Goal: Find contact information: Find contact information

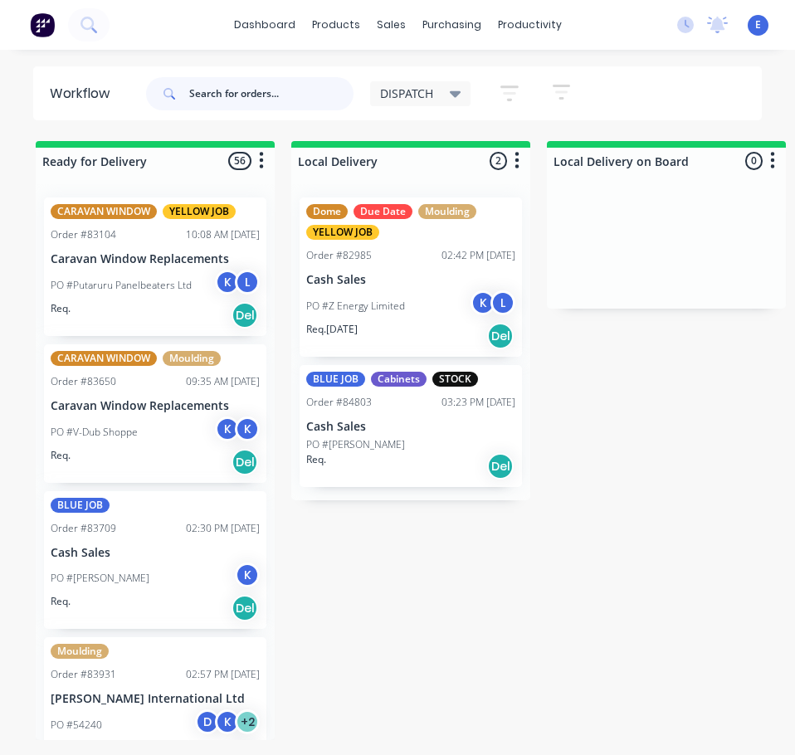
click at [231, 93] on input "text" at bounding box center [271, 93] width 164 height 33
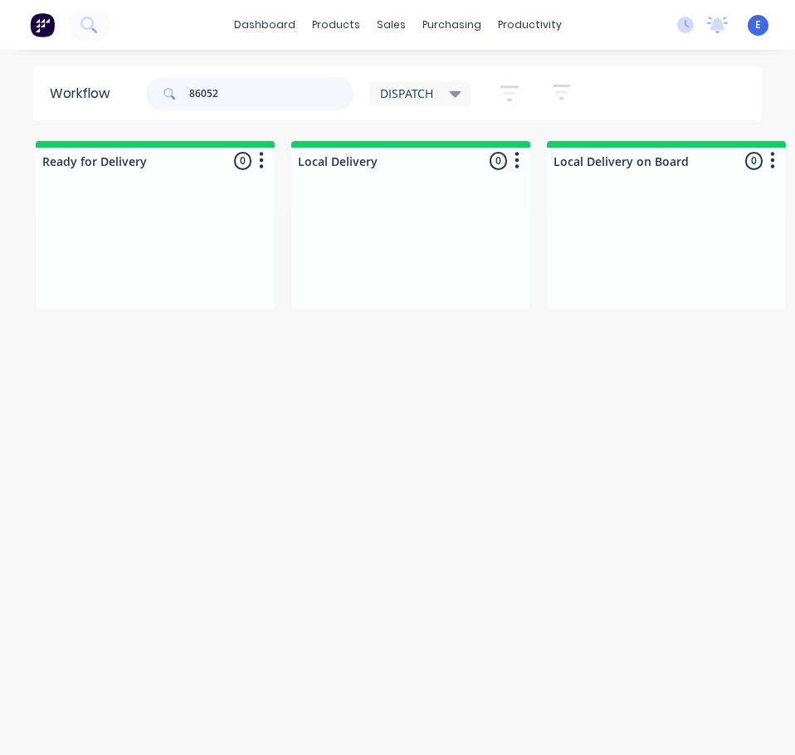
click at [212, 87] on input "86052" at bounding box center [271, 93] width 164 height 33
type input "86052"
click at [103, 32] on button at bounding box center [88, 24] width 41 height 33
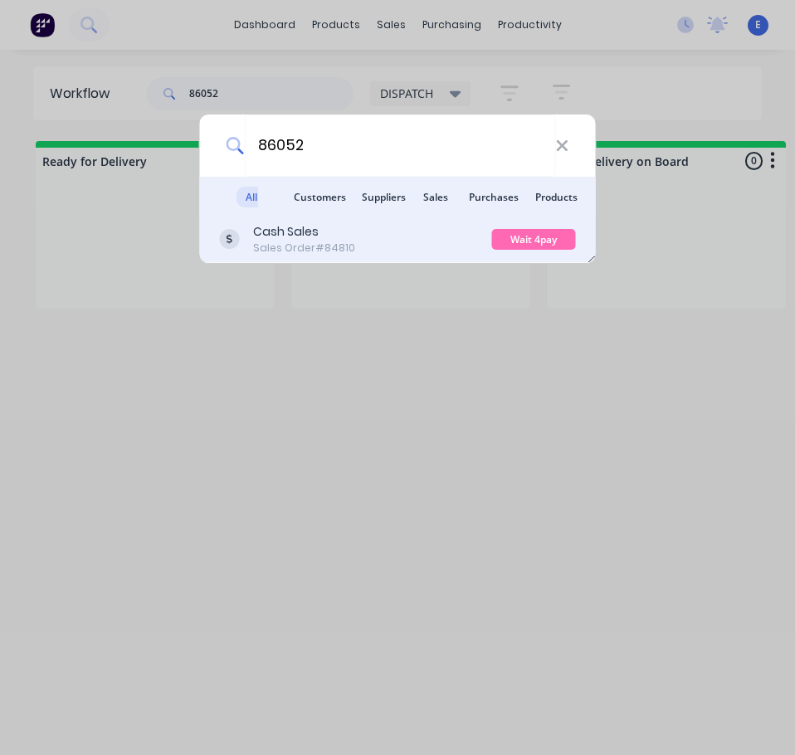
type input "86052"
click at [417, 247] on div "Cash Sales Sales Order #84810" at bounding box center [356, 239] width 272 height 32
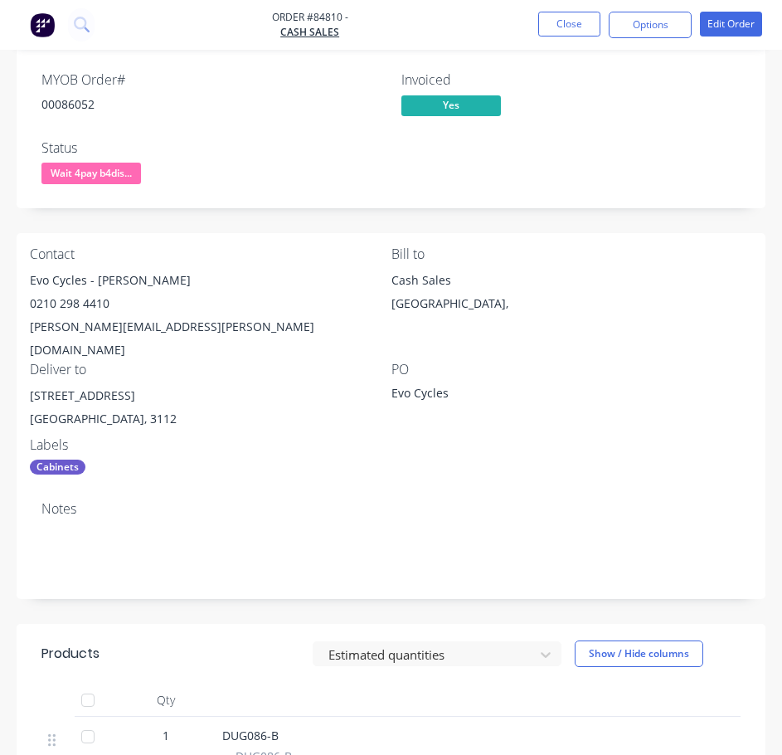
scroll to position [182, 0]
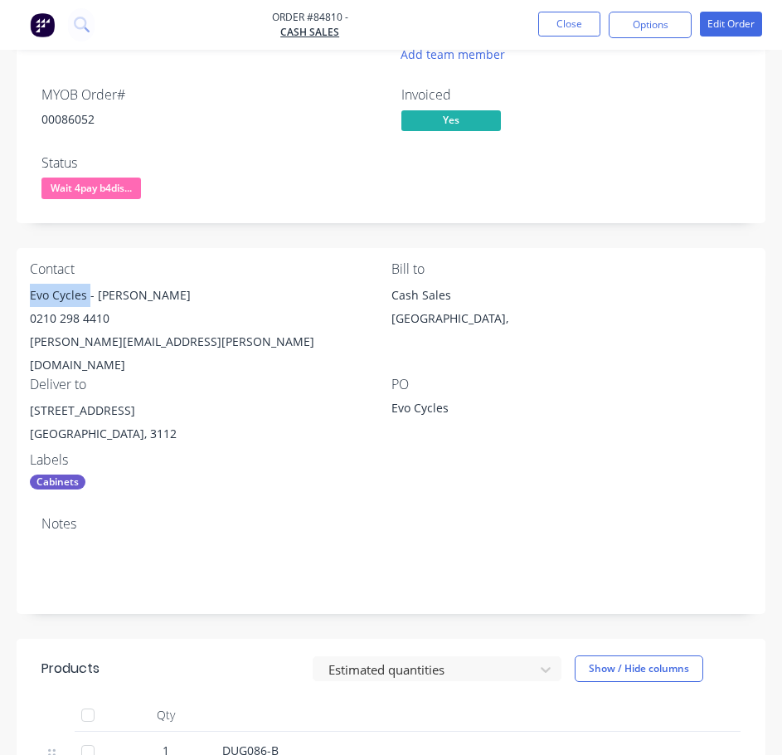
drag, startPoint x: 88, startPoint y: 298, endPoint x: -1, endPoint y: 296, distance: 88.8
click at [0, 296] on html "Order #84810 - Cash Sales Close Options Edit Order Order details Collaborate Ch…" at bounding box center [391, 499] width 782 height 1362
copy div "Evo Cycles"
drag, startPoint x: 95, startPoint y: 294, endPoint x: 134, endPoint y: 297, distance: 39.1
click at [171, 288] on div "Evo Cycles - [PERSON_NAME]" at bounding box center [211, 295] width 362 height 23
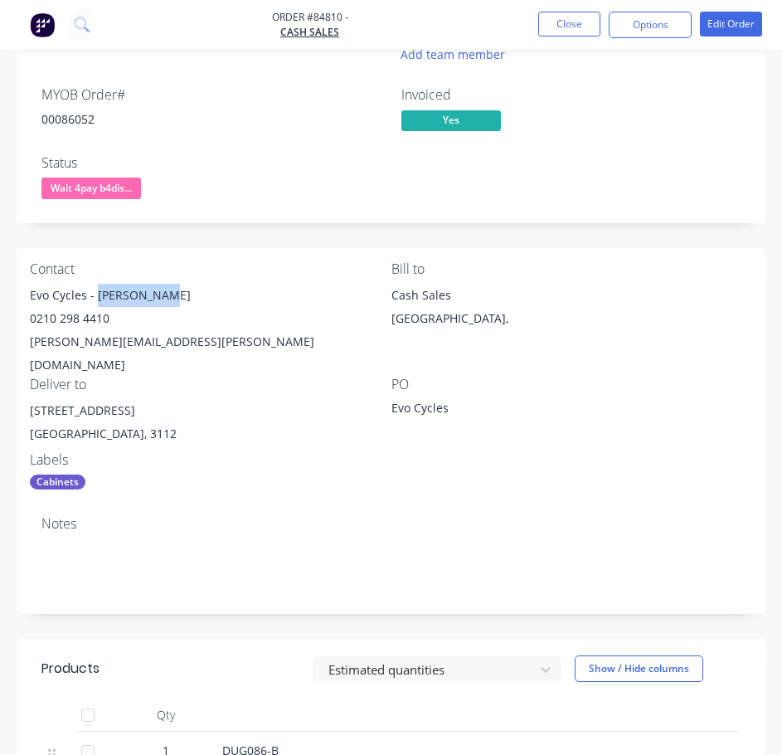
copy div "[PERSON_NAME]"
click at [71, 317] on div "0210 298 4410" at bounding box center [211, 318] width 362 height 23
click at [71, 318] on div "0210 298 4410" at bounding box center [211, 318] width 362 height 23
copy div "0210 298 4410"
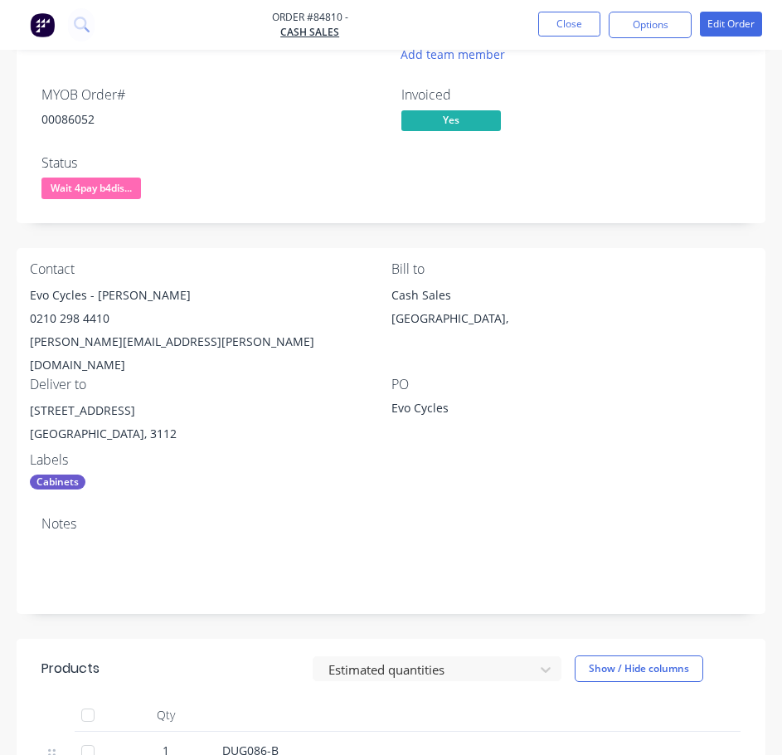
click at [139, 347] on div "[PERSON_NAME][EMAIL_ADDRESS][PERSON_NAME][DOMAIN_NAME]" at bounding box center [211, 353] width 362 height 46
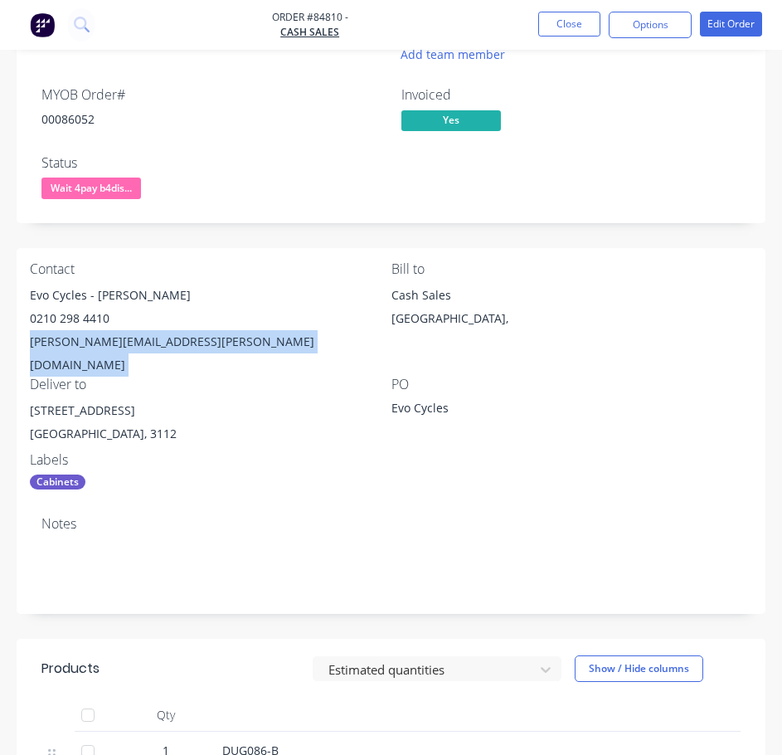
click at [139, 347] on div "[PERSON_NAME][EMAIL_ADDRESS][PERSON_NAME][DOMAIN_NAME]" at bounding box center [211, 353] width 362 height 46
copy div "[PERSON_NAME][EMAIL_ADDRESS][PERSON_NAME][DOMAIN_NAME]"
drag, startPoint x: 123, startPoint y: 389, endPoint x: 3, endPoint y: 383, distance: 119.6
click at [3, 383] on div "Order details Collaborate Checklists 0/0 Tracking Linked Orders Timeline Profit…" at bounding box center [391, 522] width 782 height 1267
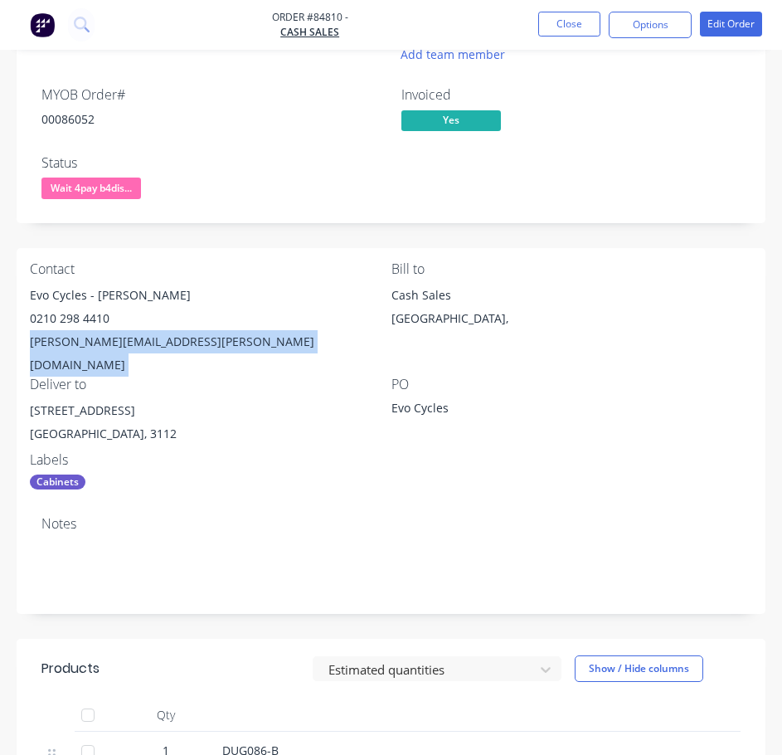
copy div "[STREET_ADDRESS]"
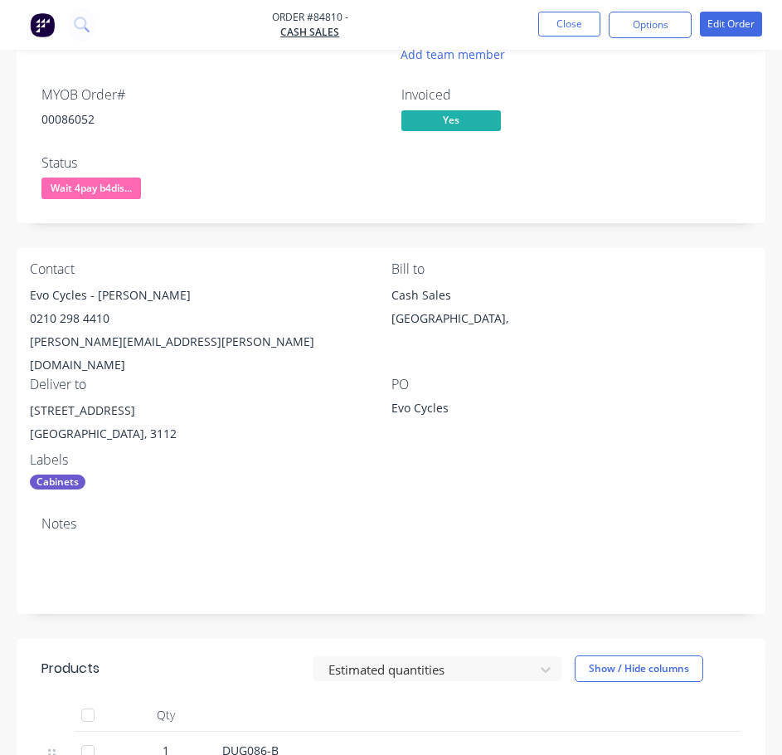
click at [56, 116] on div "00086052" at bounding box center [211, 118] width 340 height 17
copy div "00086052"
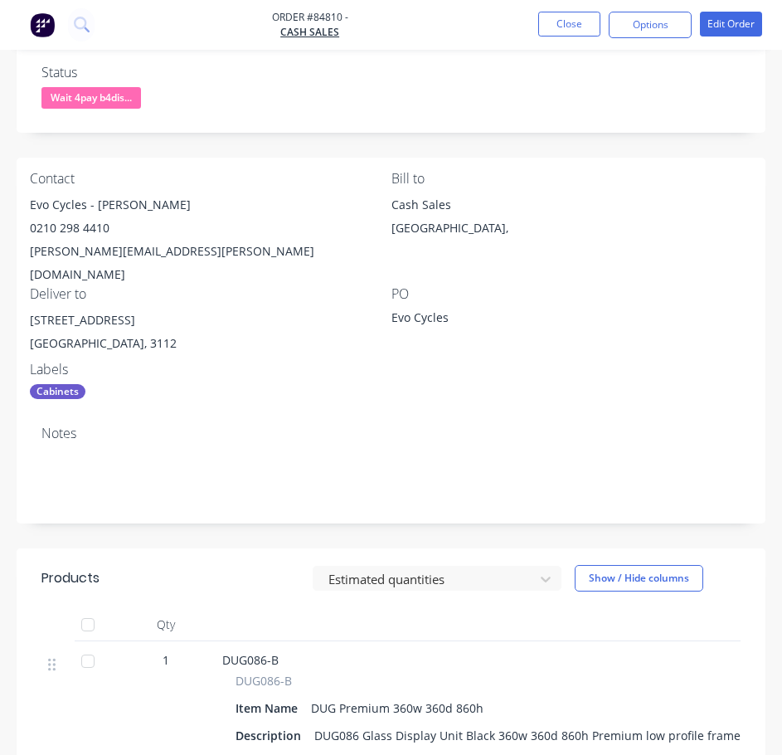
scroll to position [265, 0]
